Goal: Transaction & Acquisition: Purchase product/service

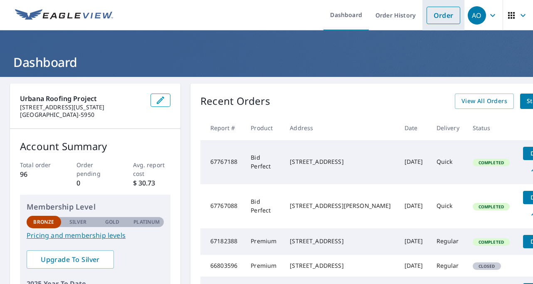
click at [427, 15] on link "Order" at bounding box center [443, 15] width 34 height 17
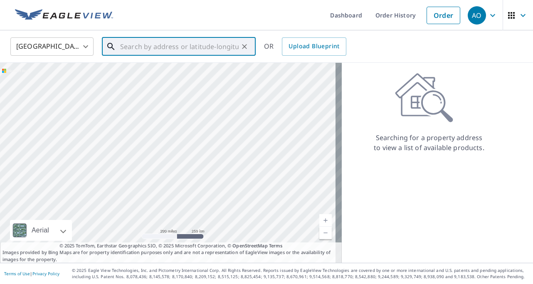
click at [170, 46] on input "text" at bounding box center [179, 46] width 118 height 23
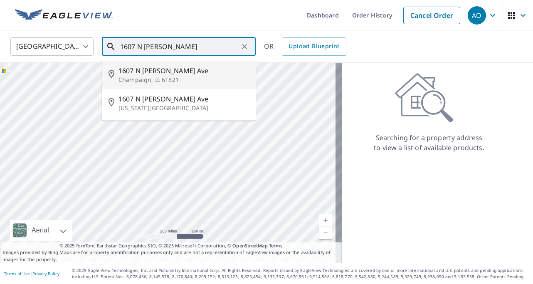
click at [183, 69] on span "1607 N [PERSON_NAME] Ave" at bounding box center [183, 71] width 130 height 10
type input "[STREET_ADDRESS][PERSON_NAME]"
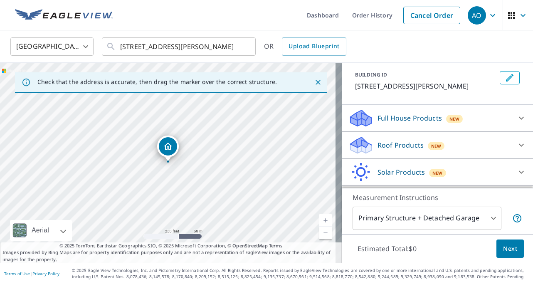
scroll to position [79, 0]
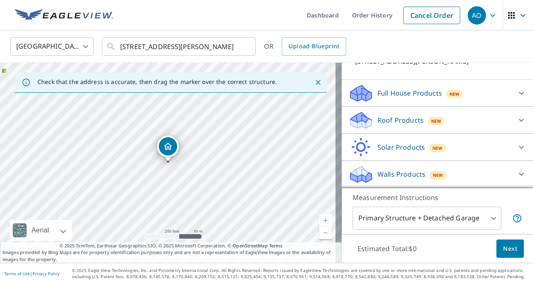
click at [387, 118] on p "Roof Products" at bounding box center [400, 120] width 46 height 10
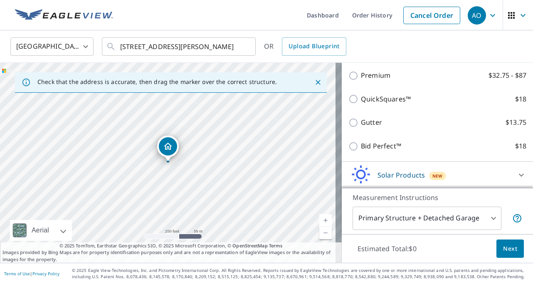
scroll to position [147, 0]
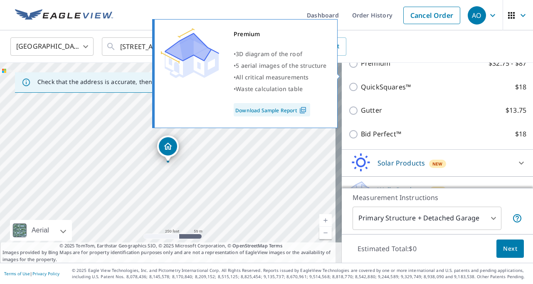
click at [348, 69] on input "Premium $32.75 - $87" at bounding box center [354, 64] width 12 height 10
checkbox input "true"
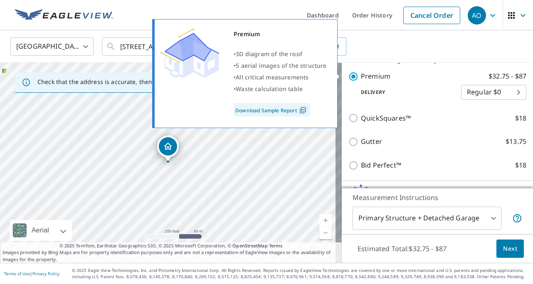
scroll to position [160, 0]
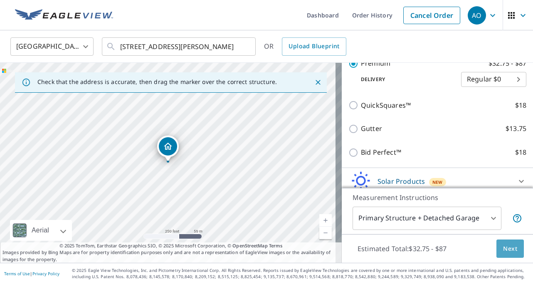
click at [505, 246] on span "Next" at bounding box center [510, 248] width 14 height 10
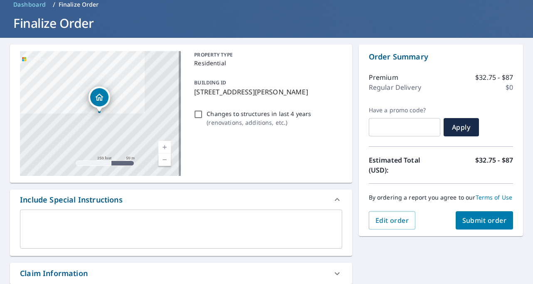
scroll to position [154, 0]
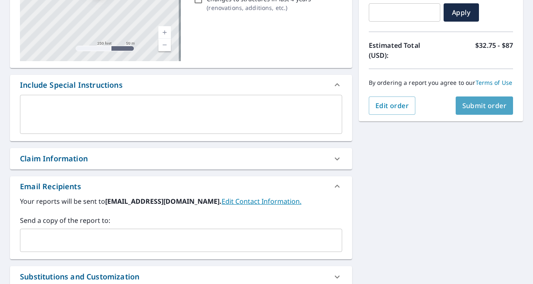
click at [489, 110] on span "Submit order" at bounding box center [484, 105] width 44 height 9
